Goal: Use online tool/utility: Utilize a website feature to perform a specific function

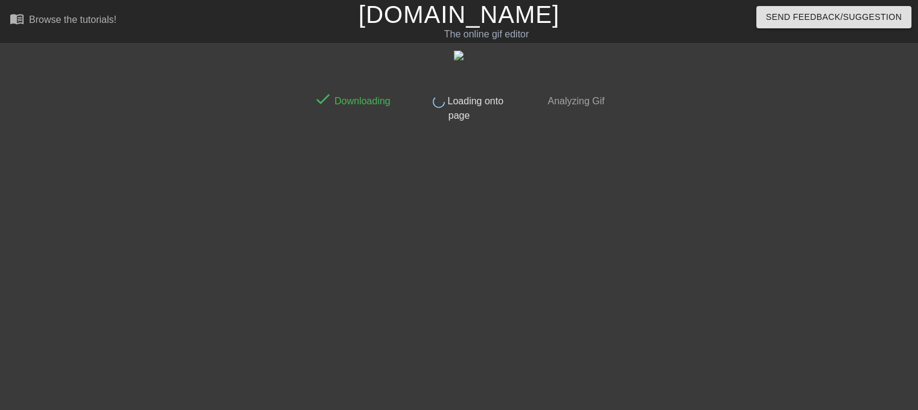
click at [445, 114] on span "Loading onto page" at bounding box center [474, 108] width 59 height 25
click at [446, 115] on span "Loading onto page" at bounding box center [474, 108] width 59 height 25
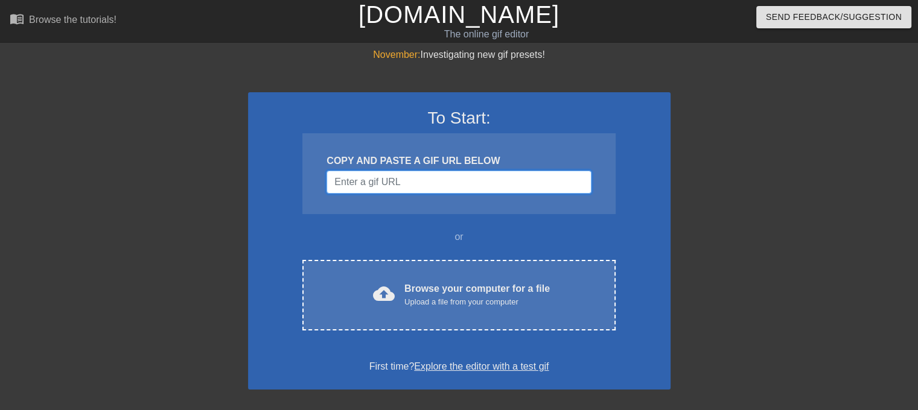
click at [397, 186] on input "Username" at bounding box center [459, 182] width 264 height 23
click at [418, 181] on input "Username" at bounding box center [459, 182] width 264 height 23
